Goal: Transaction & Acquisition: Download file/media

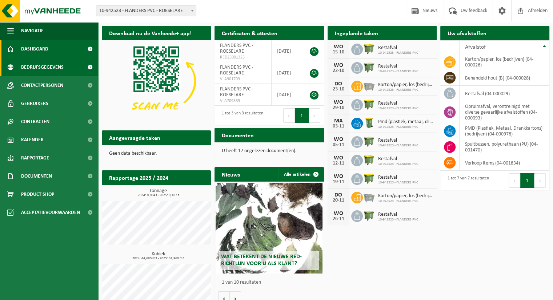
click at [59, 68] on span "Bedrijfsgegevens" at bounding box center [42, 67] width 43 height 18
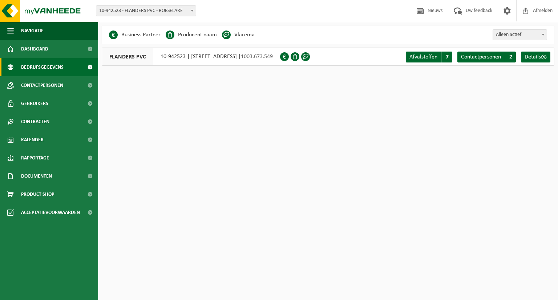
click at [194, 11] on span at bounding box center [192, 10] width 7 height 9
click at [543, 8] on span "Afmelden" at bounding box center [542, 10] width 23 height 21
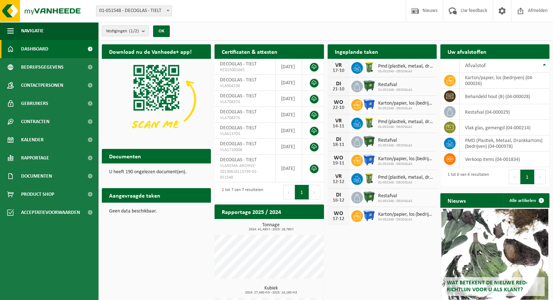
click at [169, 10] on b at bounding box center [167, 11] width 3 height 2
click at [38, 175] on span "Documenten" at bounding box center [36, 176] width 31 height 18
click at [39, 195] on span "Facturen" at bounding box center [31, 195] width 19 height 14
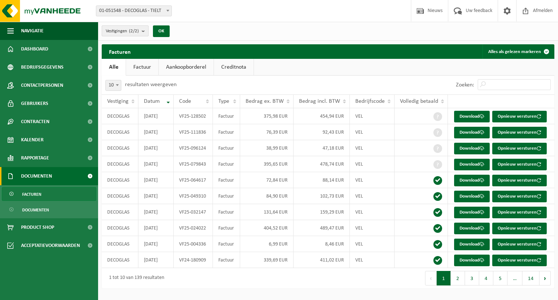
click at [145, 32] on b "submit" at bounding box center [145, 31] width 7 height 10
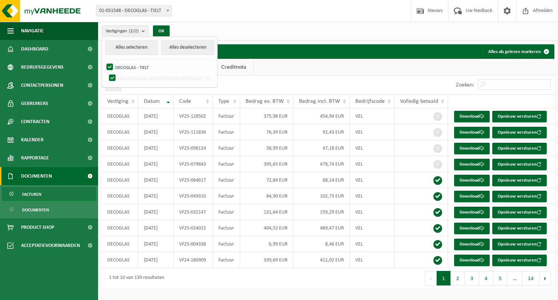
click at [230, 23] on div "Vestigingen (2/2) Alles selecteren Alles deselecteren DECOGLAS - TIELT (NA) DEC…" at bounding box center [328, 31] width 460 height 19
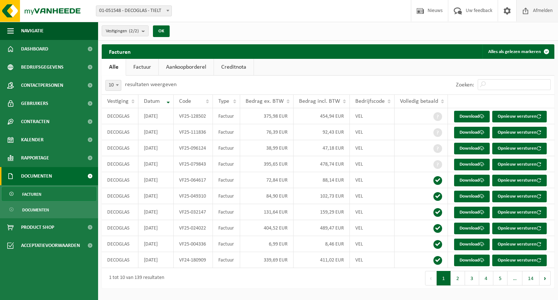
click at [551, 11] on span "Afmelden" at bounding box center [542, 10] width 23 height 21
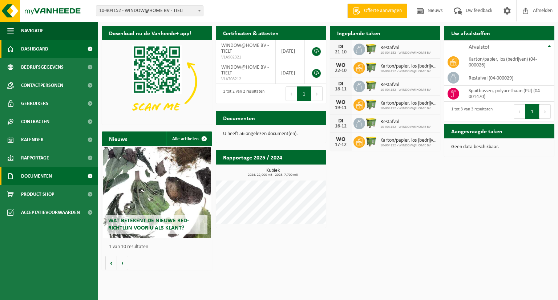
click at [25, 178] on span "Documenten" at bounding box center [36, 176] width 31 height 18
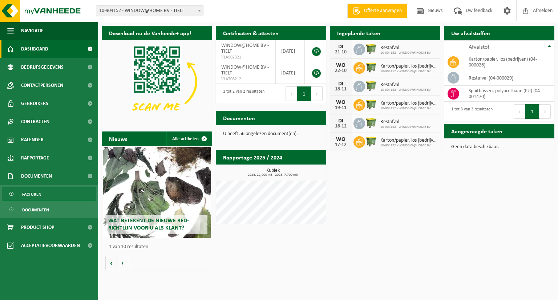
click at [38, 195] on span "Facturen" at bounding box center [31, 195] width 19 height 14
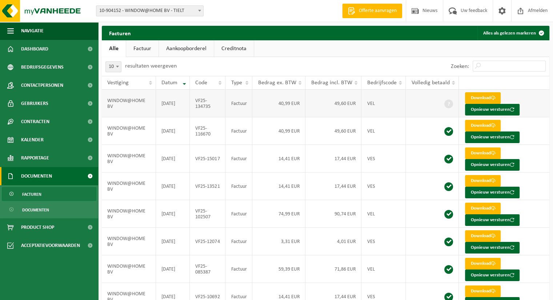
click at [491, 100] on span at bounding box center [492, 98] width 5 height 5
click at [47, 53] on span "Dashboard" at bounding box center [34, 49] width 27 height 18
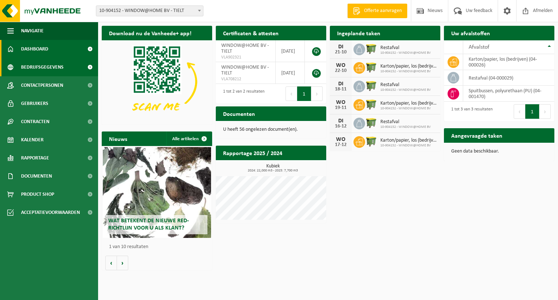
click at [46, 63] on span "Bedrijfsgegevens" at bounding box center [42, 67] width 43 height 18
